Goal: Find specific page/section: Find specific page/section

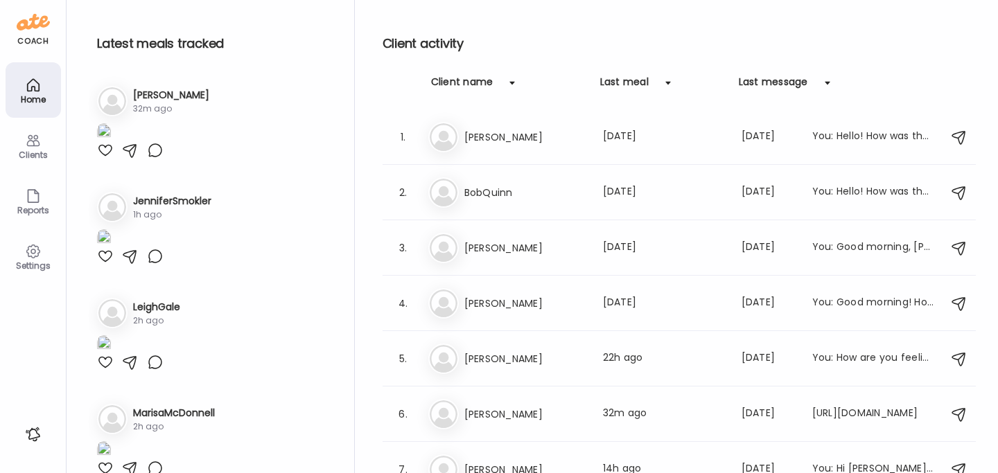
drag, startPoint x: 0, startPoint y: 0, endPoint x: 23, endPoint y: 149, distance: 150.8
click at [24, 150] on div "Clients" at bounding box center [33, 154] width 50 height 9
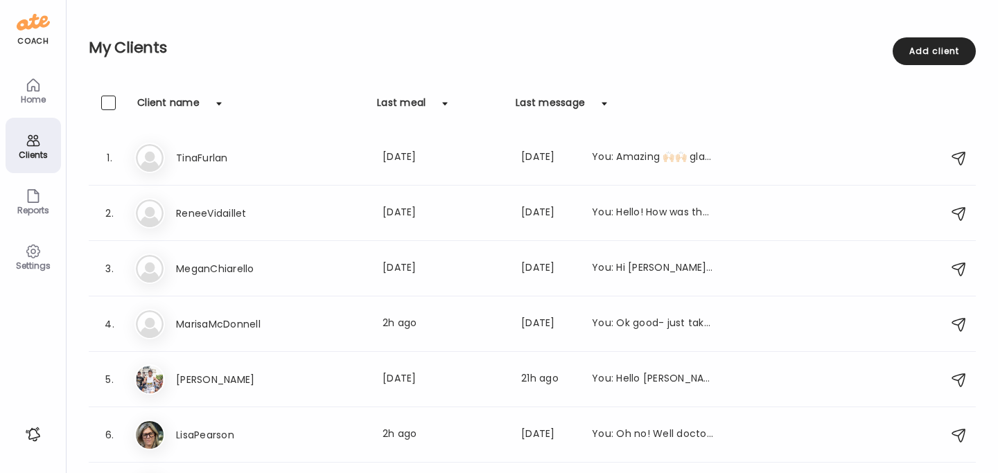
click at [30, 87] on icon at bounding box center [33, 85] width 17 height 17
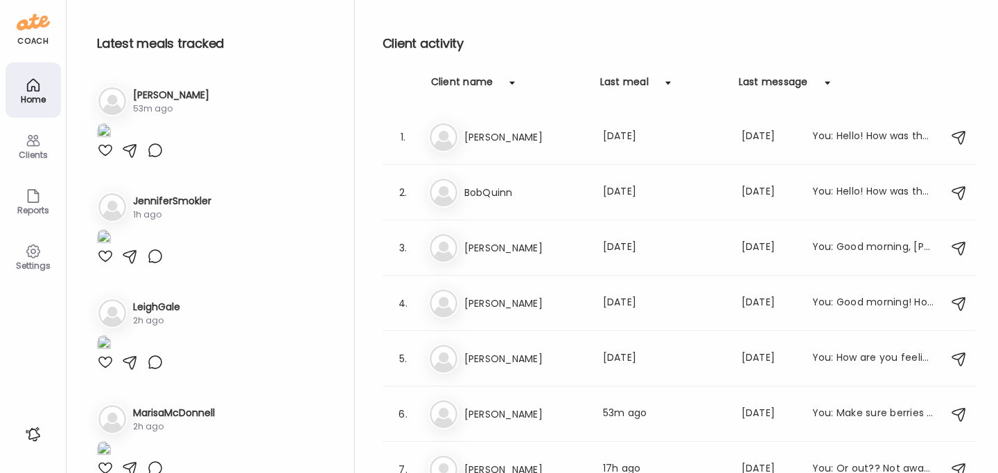
click at [32, 150] on div "Clients" at bounding box center [33, 154] width 50 height 9
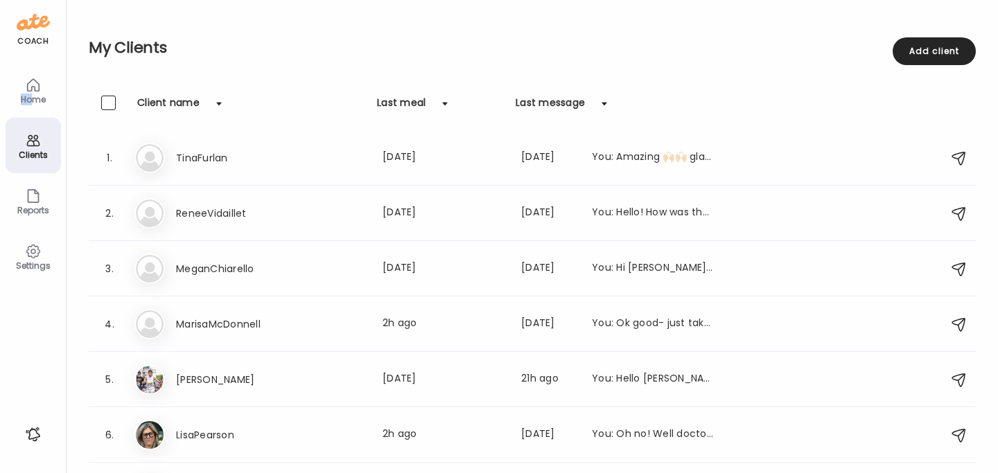
click at [31, 95] on div "Home" at bounding box center [33, 99] width 50 height 9
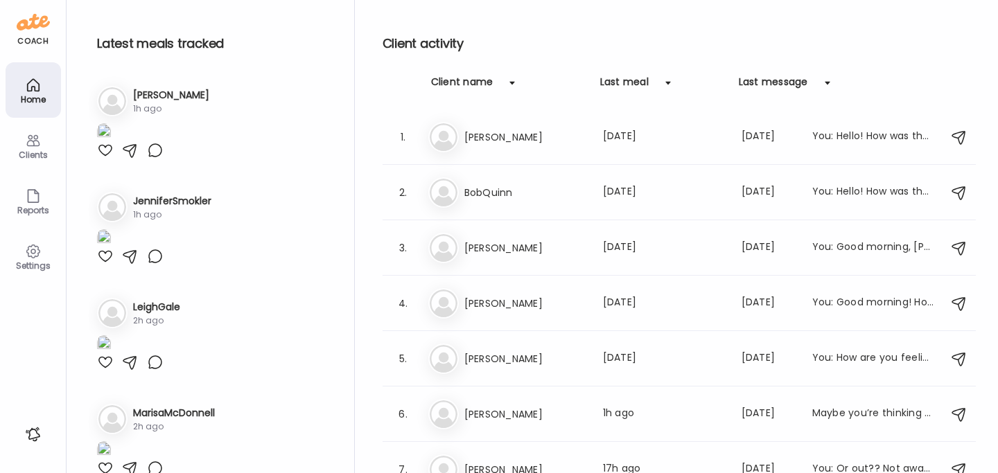
click at [35, 148] on icon at bounding box center [33, 140] width 17 height 17
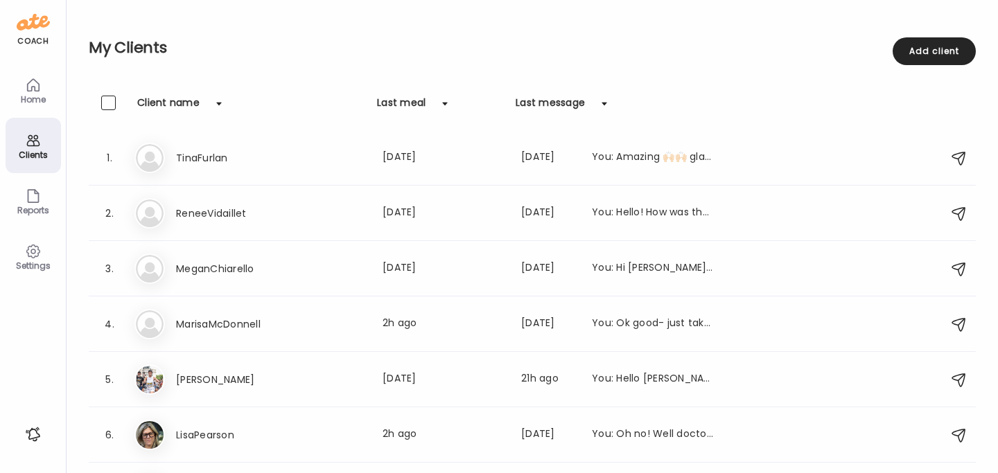
click at [37, 85] on icon at bounding box center [33, 85] width 17 height 17
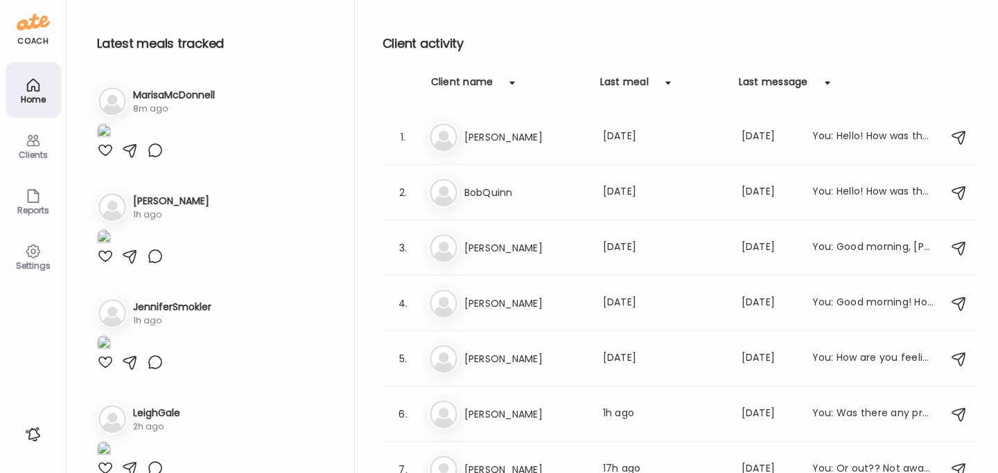
click at [42, 162] on div "Clients" at bounding box center [33, 145] width 55 height 55
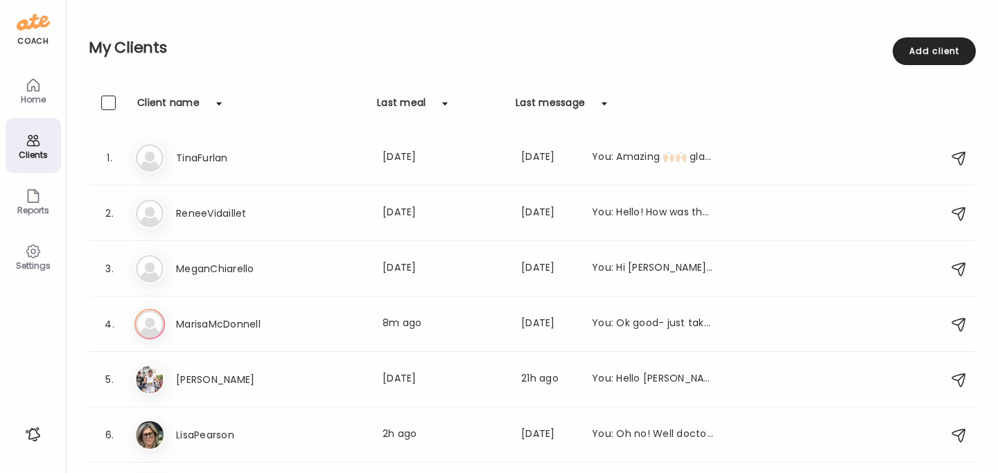
click at [33, 74] on div "Home" at bounding box center [33, 89] width 55 height 55
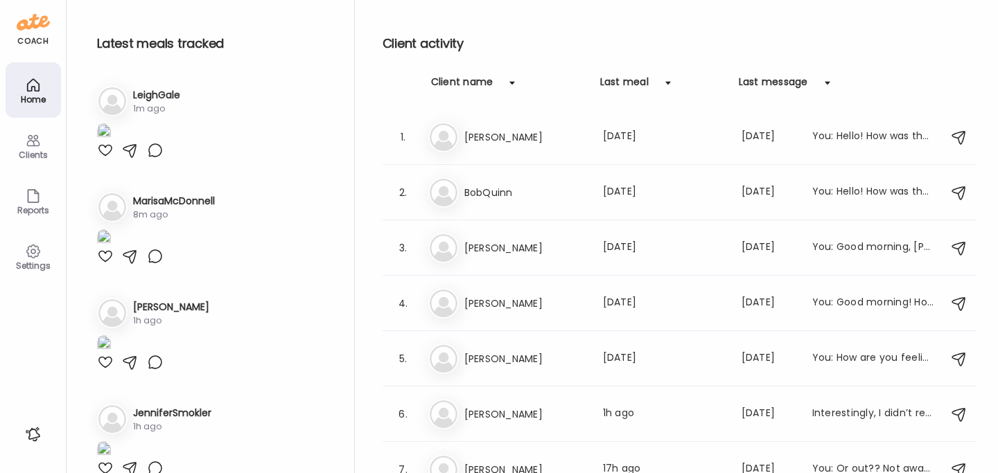
click at [34, 155] on div "Clients" at bounding box center [33, 154] width 50 height 9
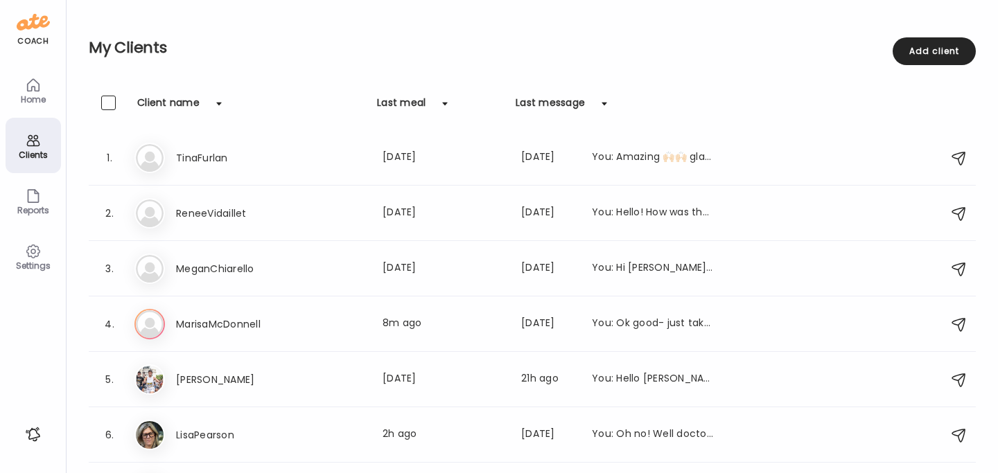
click at [37, 90] on icon at bounding box center [33, 85] width 12 height 12
